Goal: Information Seeking & Learning: Learn about a topic

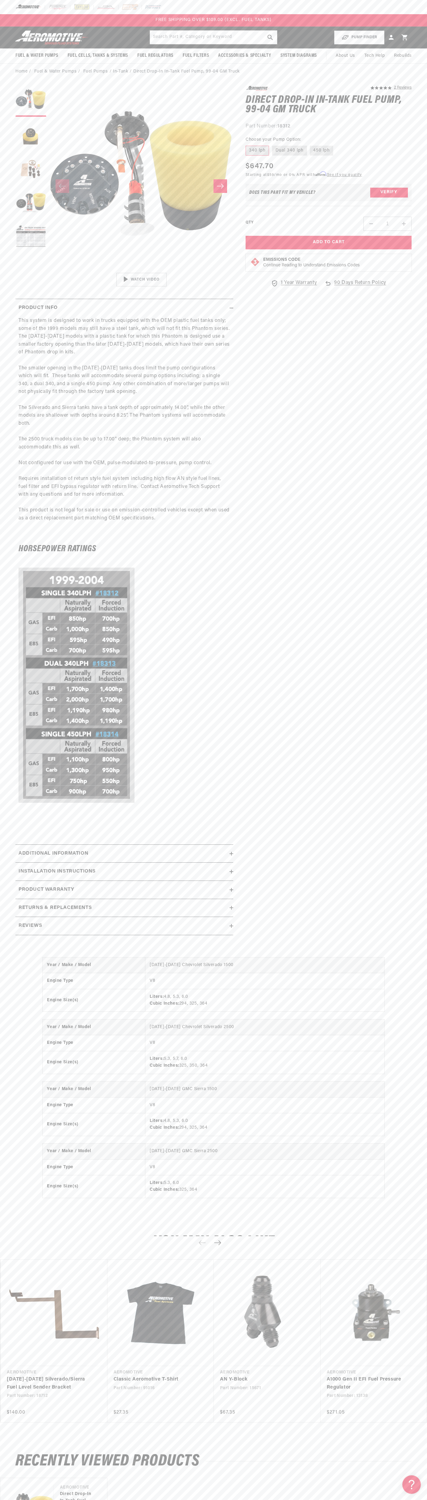
click at [285, 14] on div "FREE SHIPPING OVER $109.00 (EXCL. FUEL TANKS)" at bounding box center [213, 20] width 427 height 12
click at [408, 1376] on link "A1000 Gen II EFI Fuel Pressure Regulator" at bounding box center [371, 1384] width 88 height 16
click at [154, 1495] on html "Skip to content Your cart Your cart is empty Loading... You may also like Subto…" at bounding box center [213, 750] width 427 height 1500
click at [26, 489] on p "This system is designed to work in trucks equipped with the OEM plastic fuel ta…" at bounding box center [125, 423] width 212 height 213
